Goal: Task Accomplishment & Management: Use online tool/utility

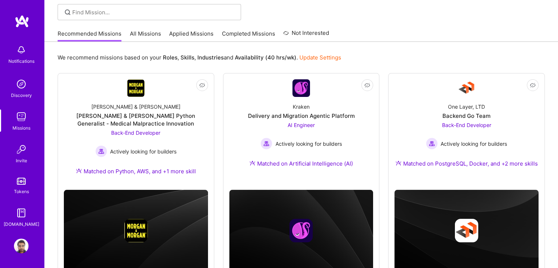
scroll to position [50, 0]
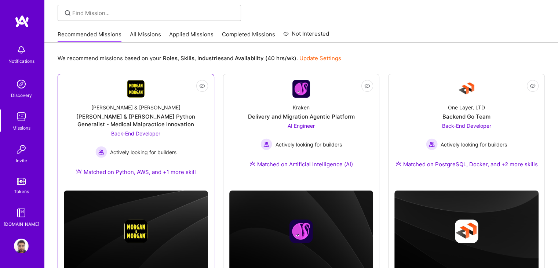
click at [181, 133] on div "[PERSON_NAME] & [PERSON_NAME] & [PERSON_NAME] Python Generalist - Medical Malpr…" at bounding box center [136, 141] width 144 height 87
click at [15, 120] on img at bounding box center [21, 116] width 15 height 15
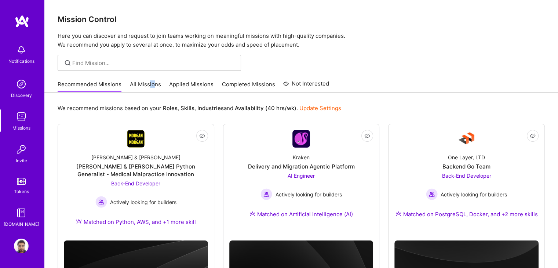
drag, startPoint x: 153, startPoint y: 78, endPoint x: 148, endPoint y: 82, distance: 6.2
click at [148, 82] on div "Recommended Missions All Missions Applied Missions Completed Missions Not Inter…" at bounding box center [194, 84] width 272 height 16
click at [193, 85] on link "Applied Missions" at bounding box center [191, 86] width 44 height 12
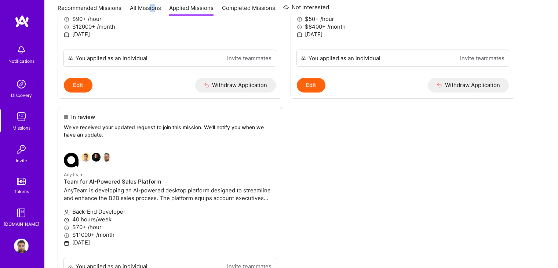
scroll to position [216, 0]
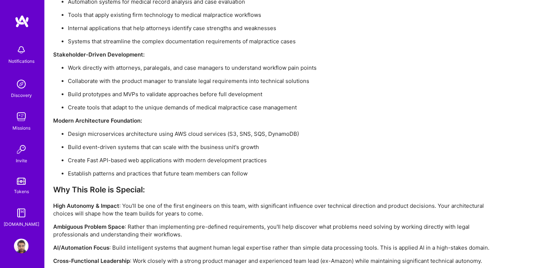
scroll to position [594, 0]
